Goal: Go to known website: Go to known website

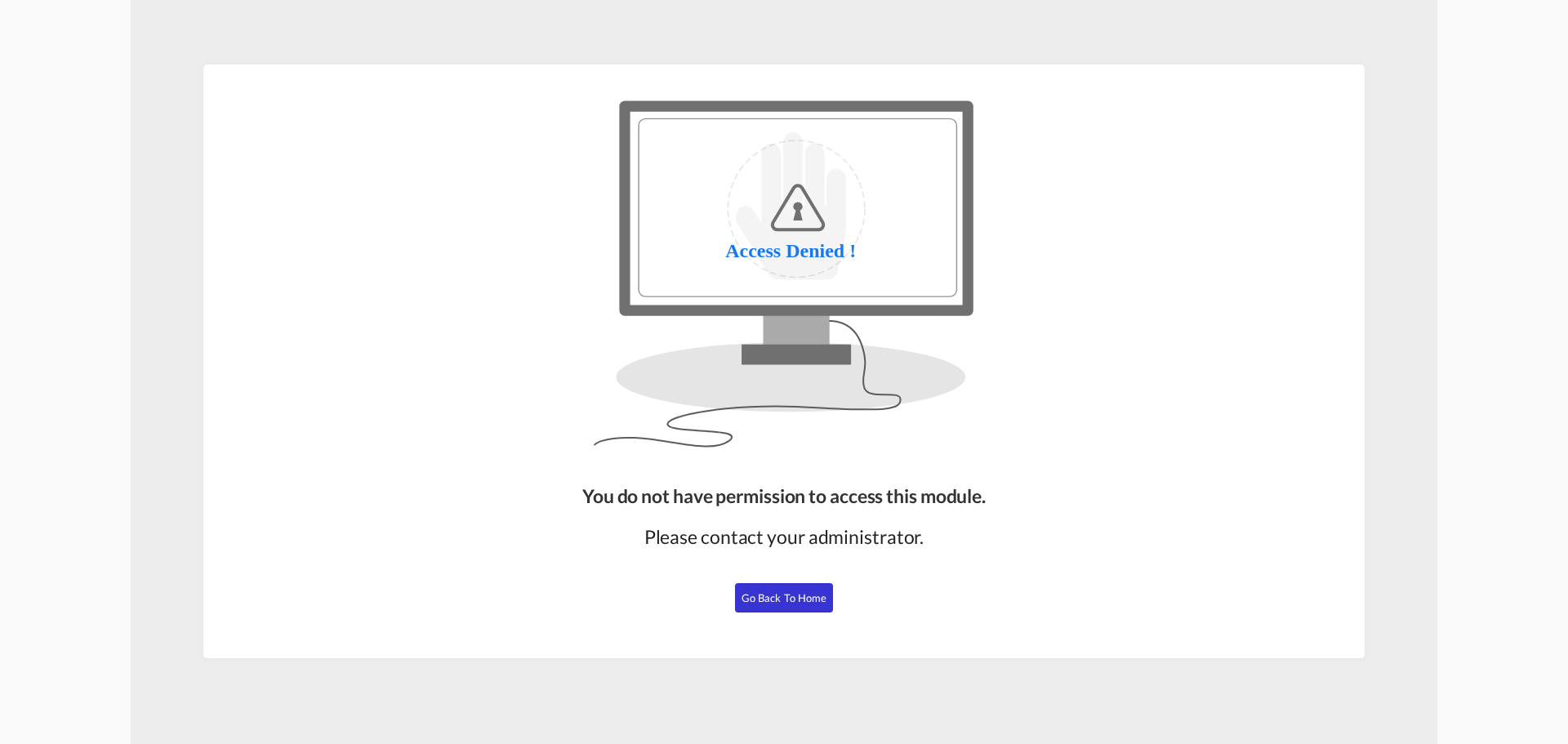
click at [802, 597] on span "Go Back to Home" at bounding box center [784, 597] width 86 height 13
